Goal: Find specific page/section: Find specific page/section

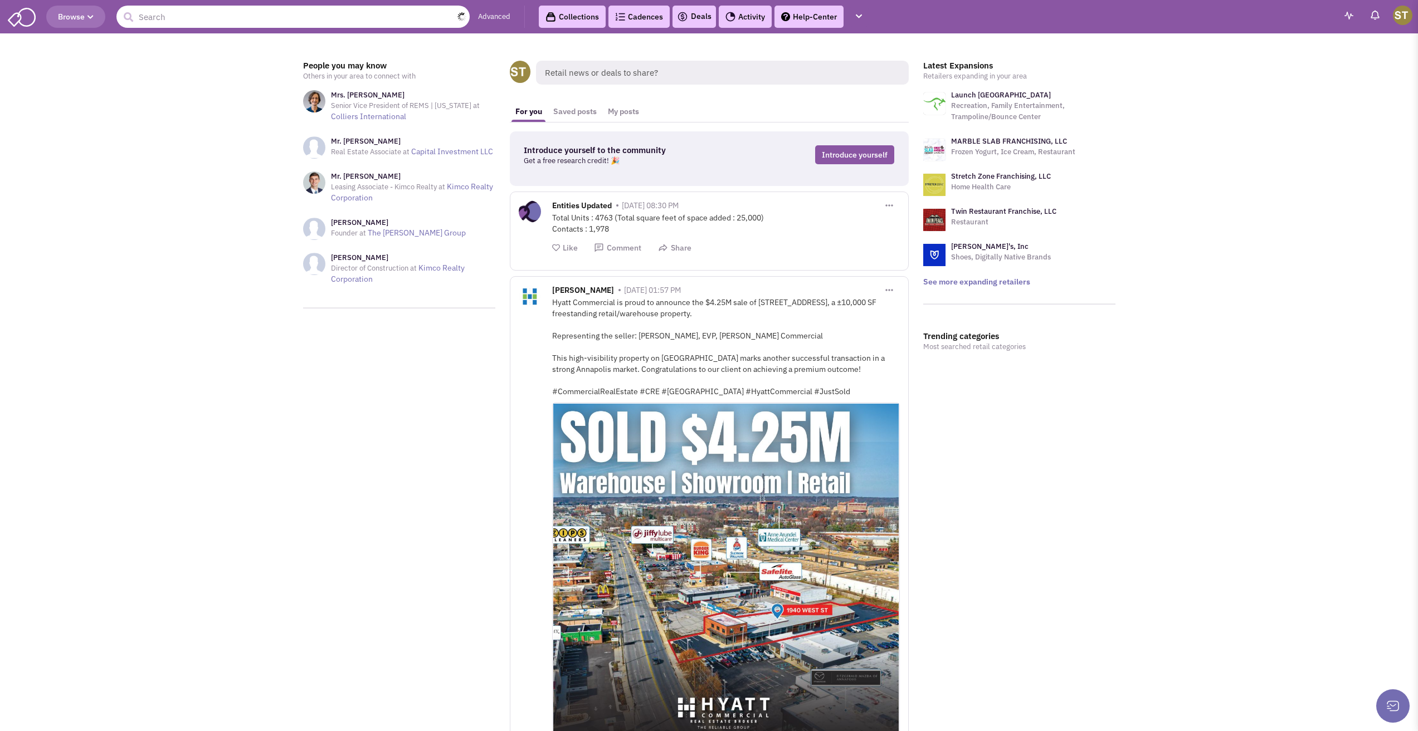
click at [221, 8] on input "text" at bounding box center [292, 17] width 353 height 22
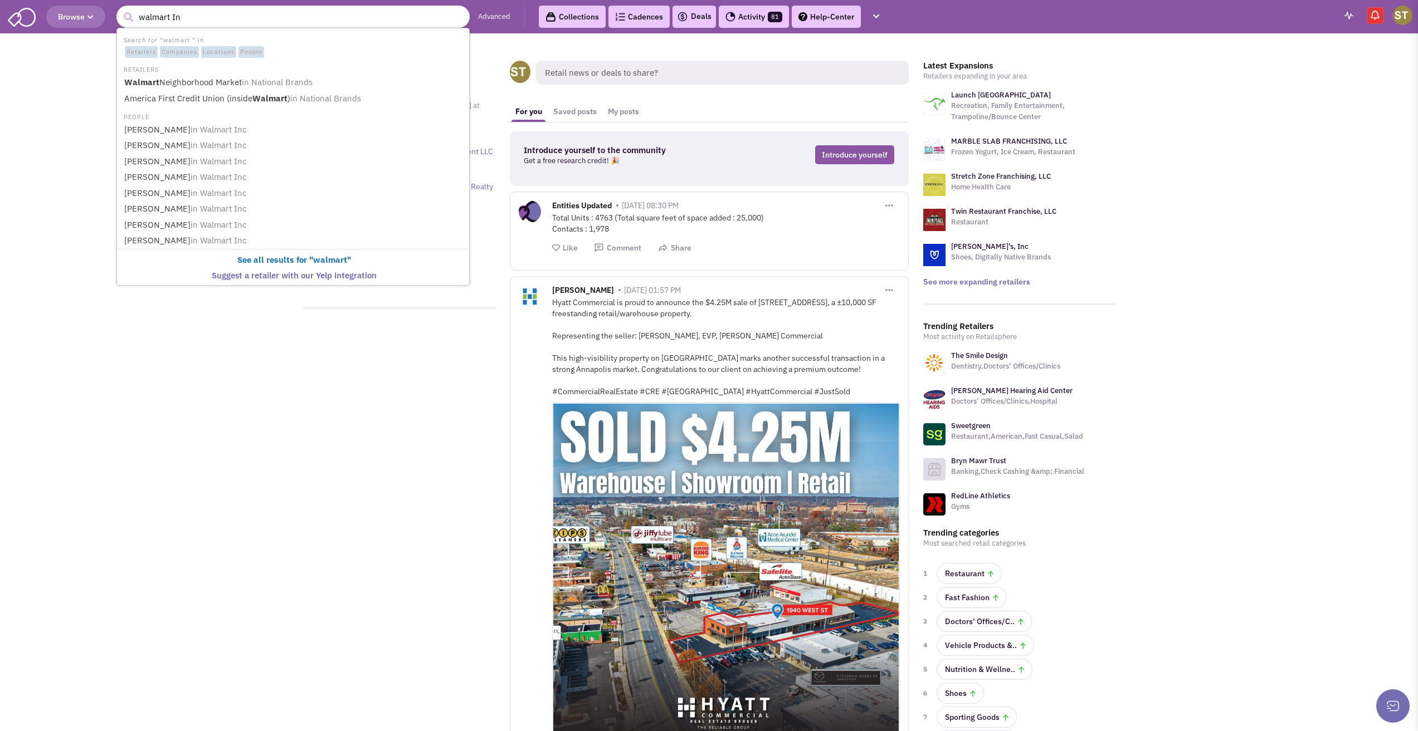
type input "walmart Inc"
click at [128, 77] on link "Walmart Neighborhood Market in National Brands" at bounding box center [294, 82] width 346 height 15
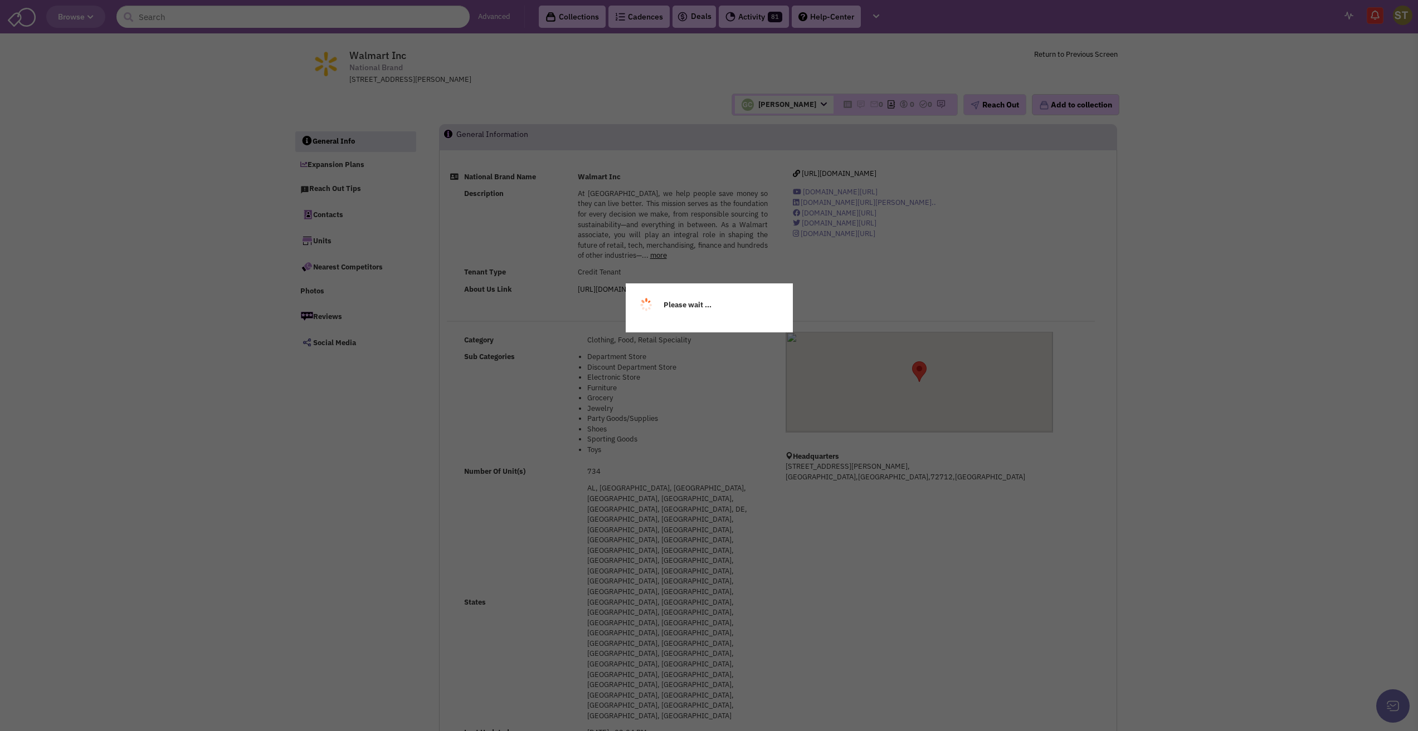
select select
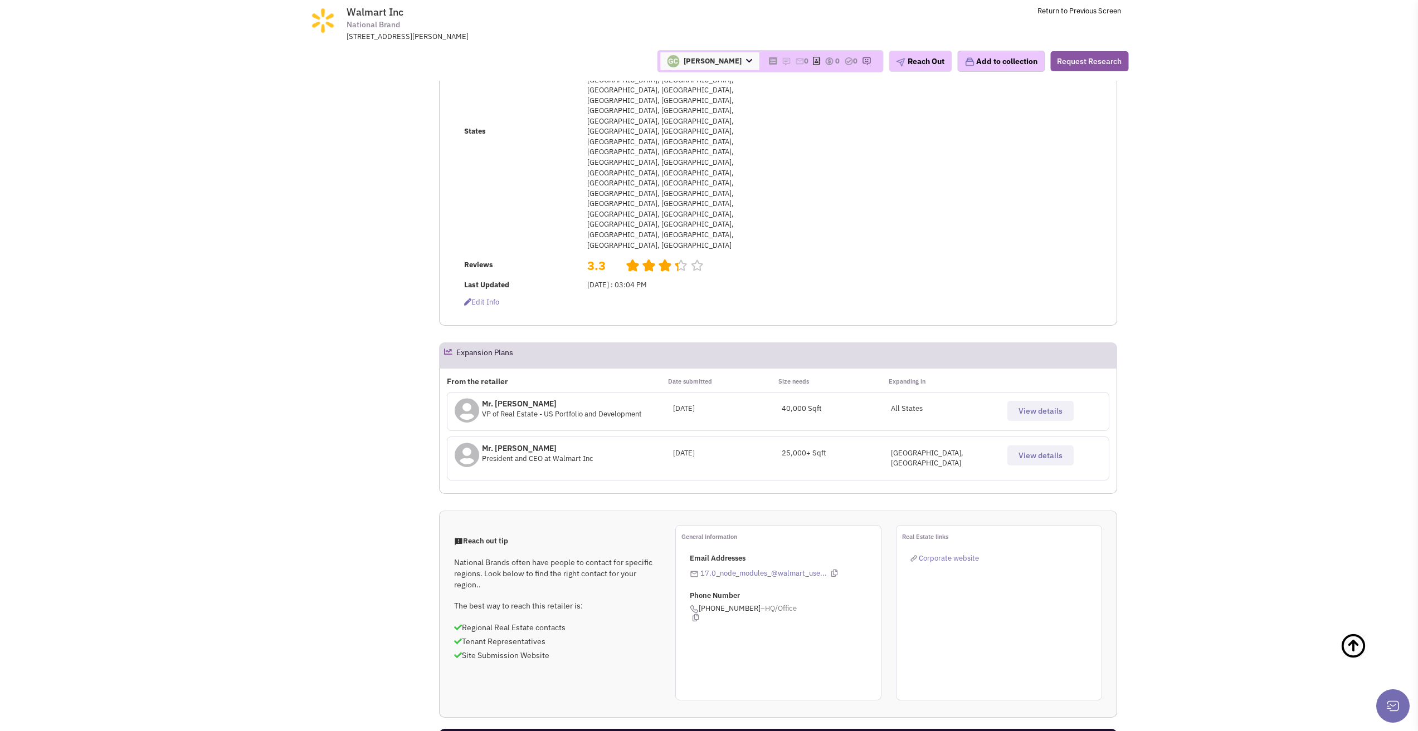
scroll to position [557, 0]
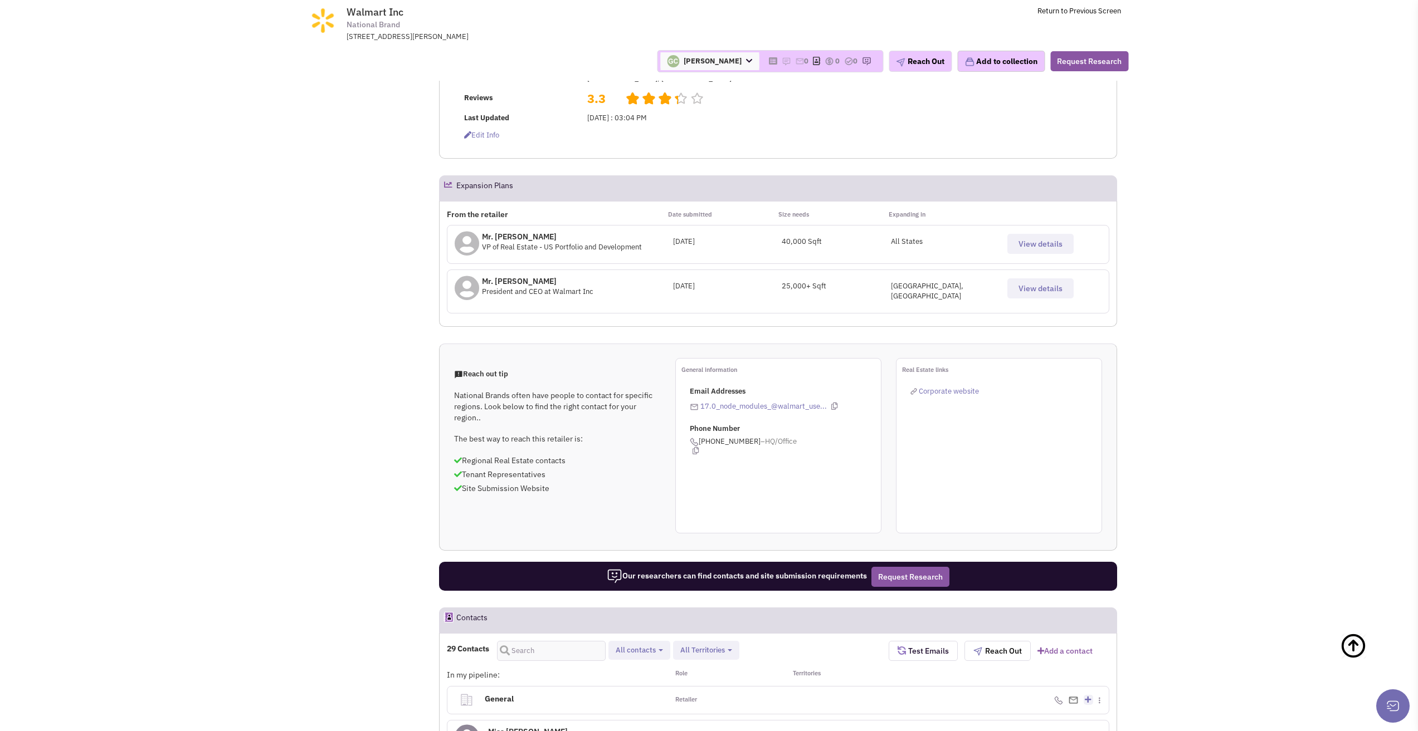
click at [653, 646] on span "All contacts" at bounding box center [636, 650] width 40 height 9
click at [660, 673] on label "Retailer contacts" at bounding box center [678, 680] width 131 height 14
click at [624, 677] on input "Retailer contacts" at bounding box center [624, 677] width 0 height 0
select select "1"
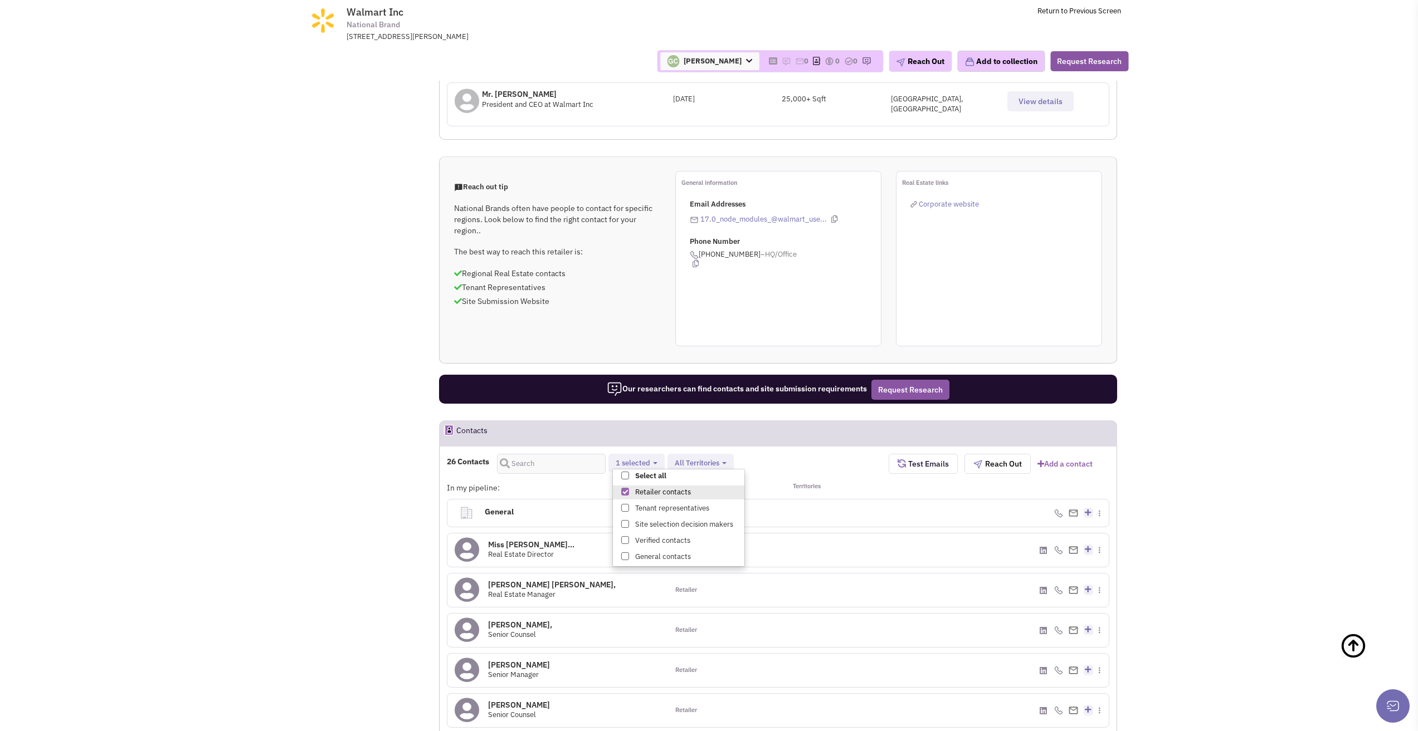
scroll to position [780, 0]
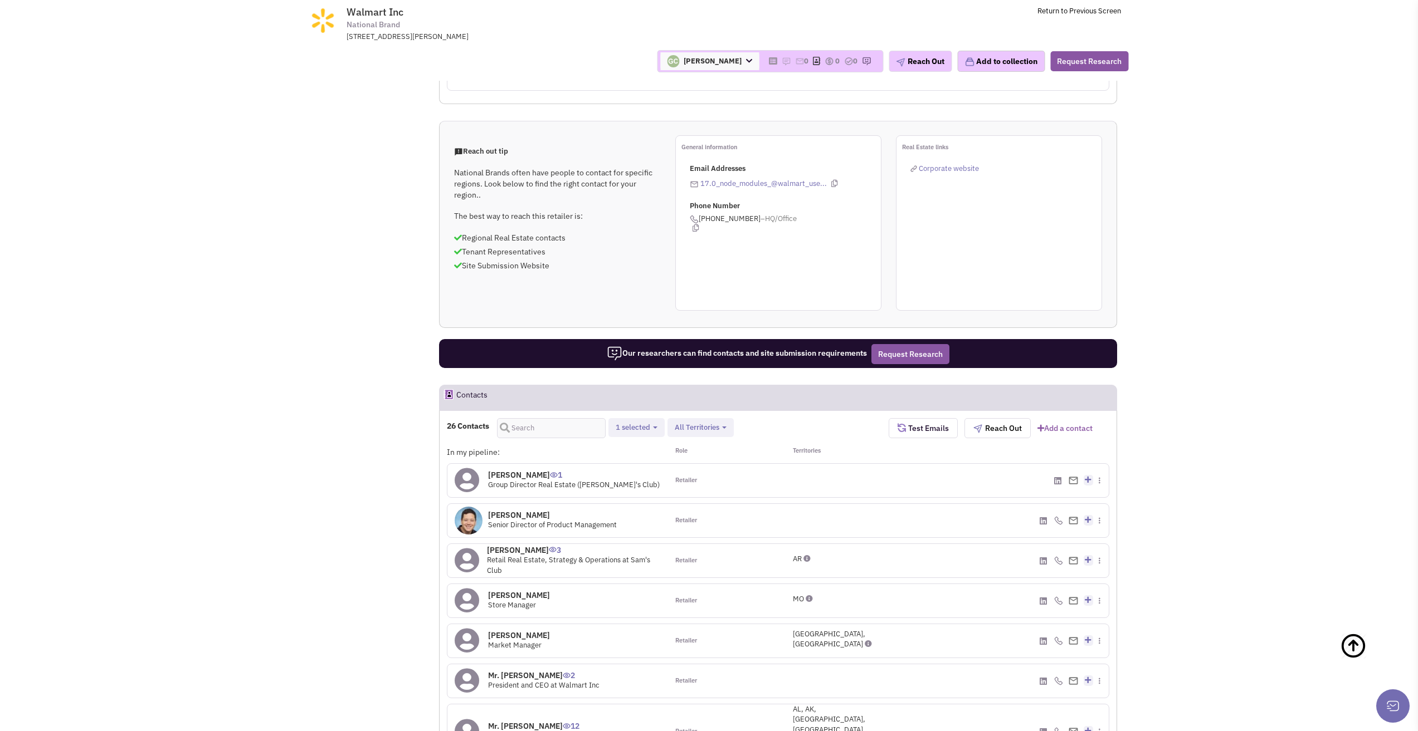
scroll to position [724, 0]
